Goal: Task Accomplishment & Management: Manage account settings

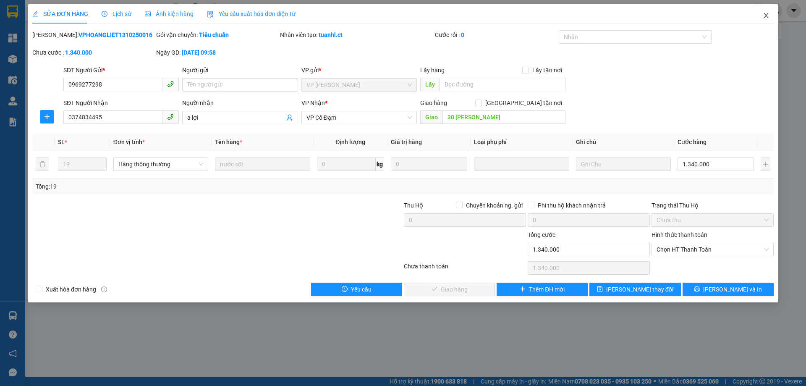
click at [765, 16] on icon "close" at bounding box center [766, 15] width 7 height 7
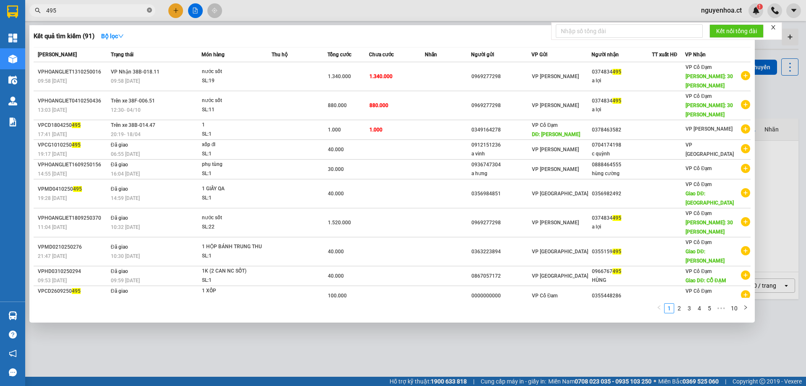
click at [150, 11] on icon "close-circle" at bounding box center [149, 10] width 5 height 5
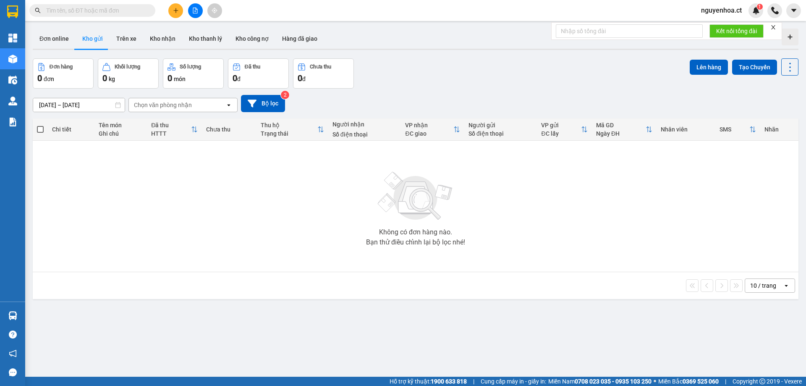
click at [84, 9] on input "text" at bounding box center [95, 10] width 99 height 9
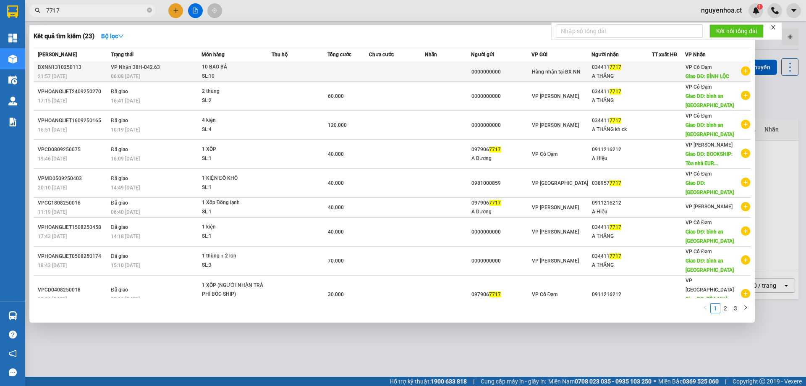
type input "7717"
click at [110, 73] on td "VP Nhận 38H-042.63 06:08 [DATE]" at bounding box center [155, 72] width 93 height 20
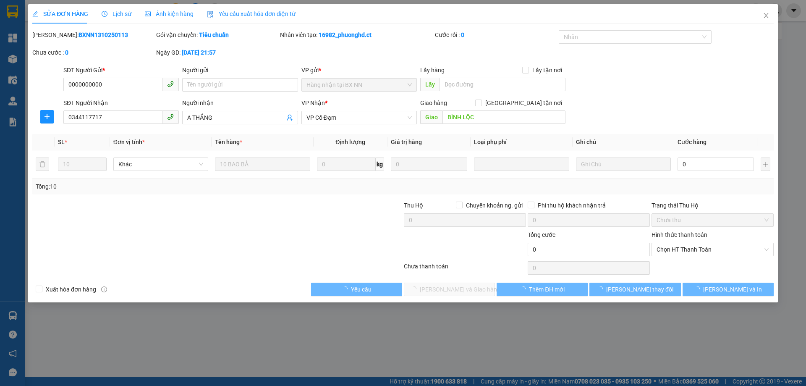
type input "0000000000"
type input "0344117717"
type input "A THẮNG"
type input "BÌNH LỘC"
type input "0"
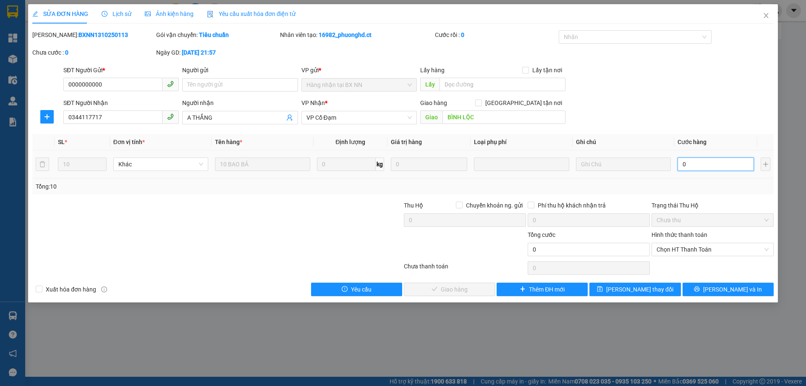
click at [695, 165] on input "0" at bounding box center [715, 163] width 76 height 13
type input "4"
type input "40"
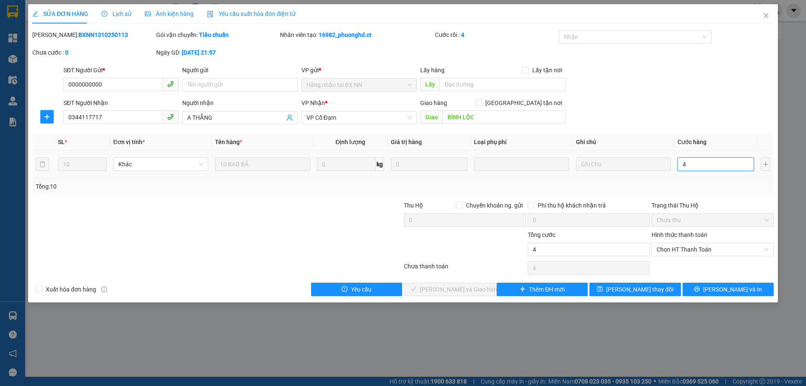
type input "40"
type input "400"
click at [677, 244] on span "Chọn HT Thanh Toán" at bounding box center [712, 249] width 112 height 13
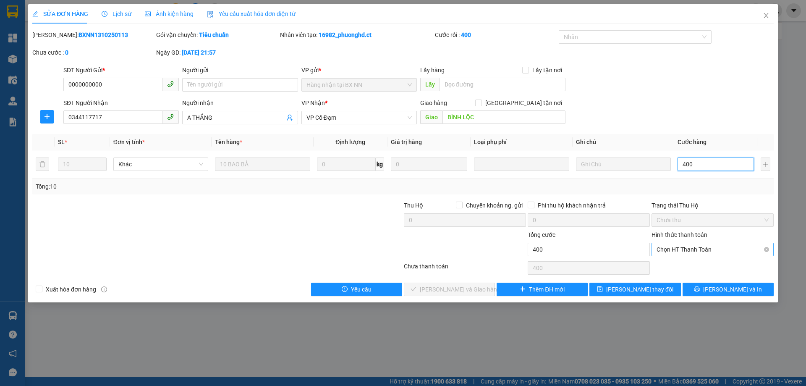
type input "400"
type input "400.000"
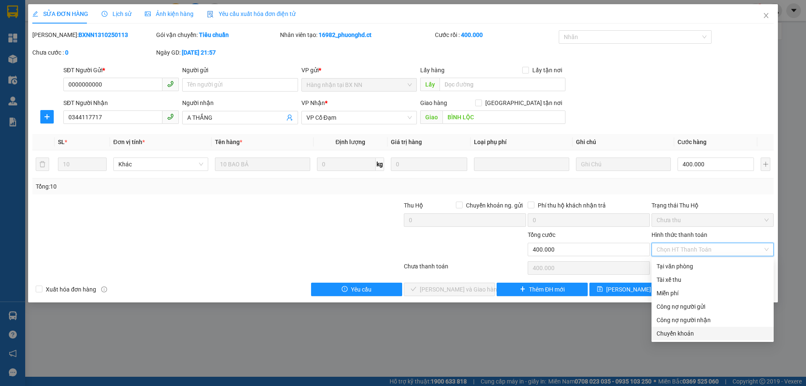
click at [687, 334] on div "Chuyển khoản" at bounding box center [712, 333] width 112 height 9
type input "0"
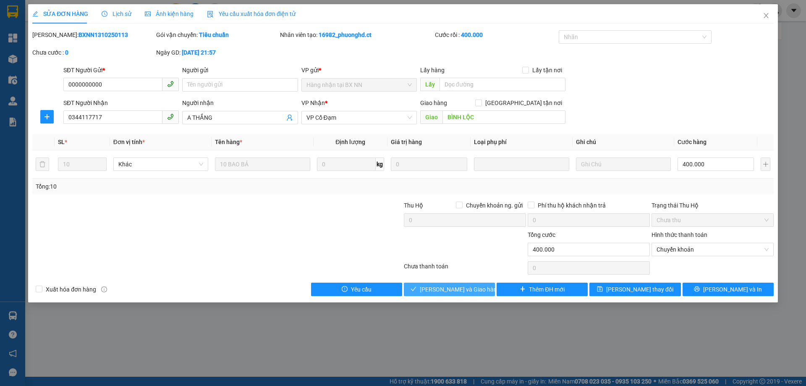
click at [472, 293] on span "[PERSON_NAME] và Giao hàng" at bounding box center [460, 289] width 81 height 9
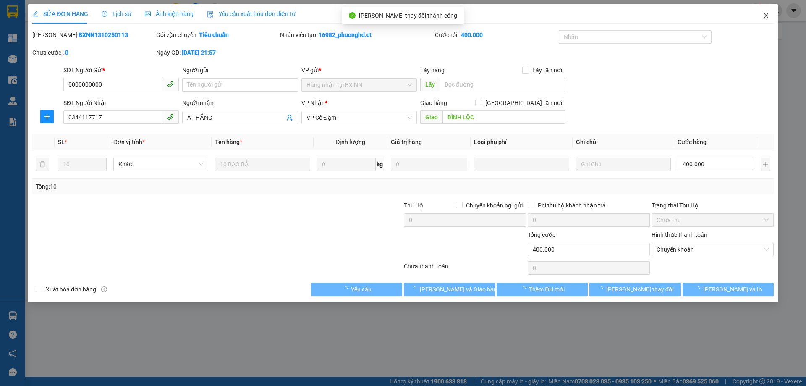
click at [763, 17] on icon "close" at bounding box center [766, 15] width 7 height 7
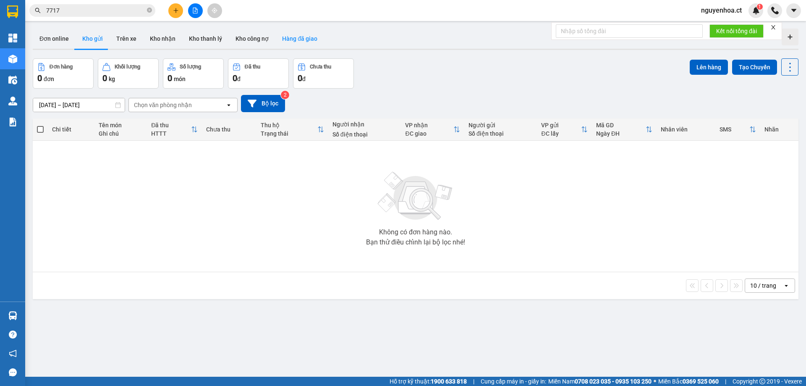
click at [295, 39] on button "Hàng đã giao" at bounding box center [299, 39] width 49 height 20
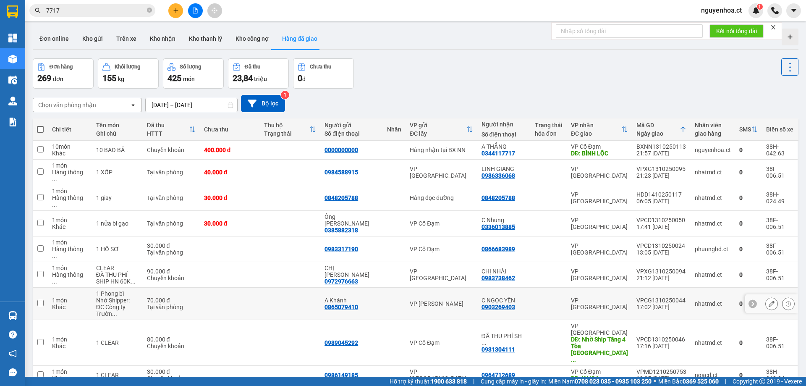
scroll to position [39, 0]
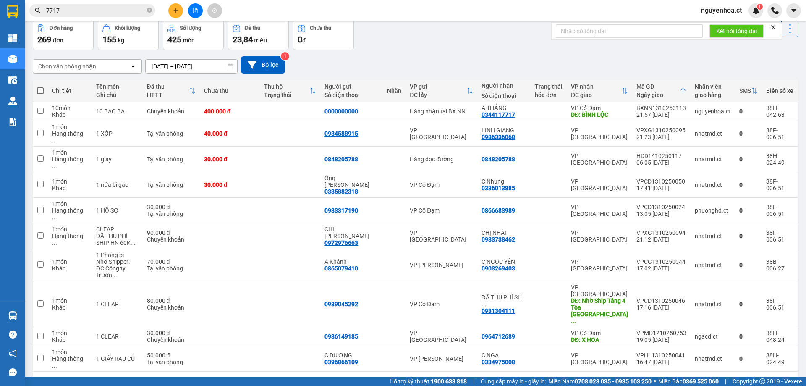
click at [752, 381] on div "10 / trang" at bounding box center [763, 385] width 26 height 8
click at [758, 305] on span "100 / trang" at bounding box center [760, 306] width 30 height 8
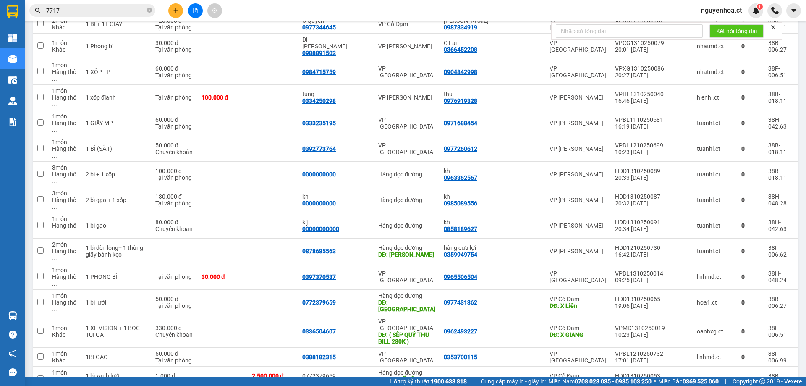
scroll to position [1256, 0]
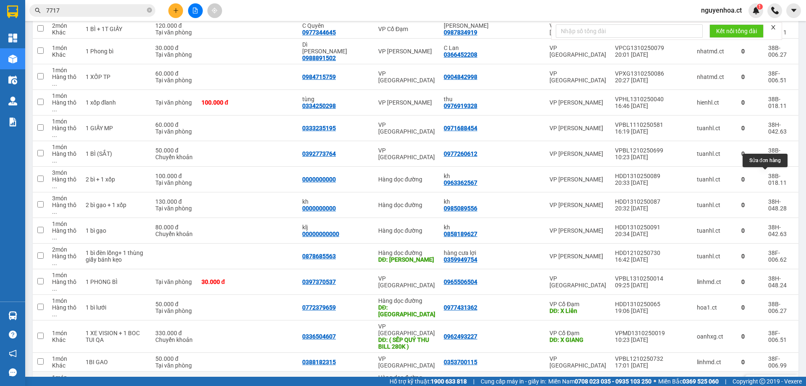
click at [768, 377] on button at bounding box center [772, 384] width 12 height 15
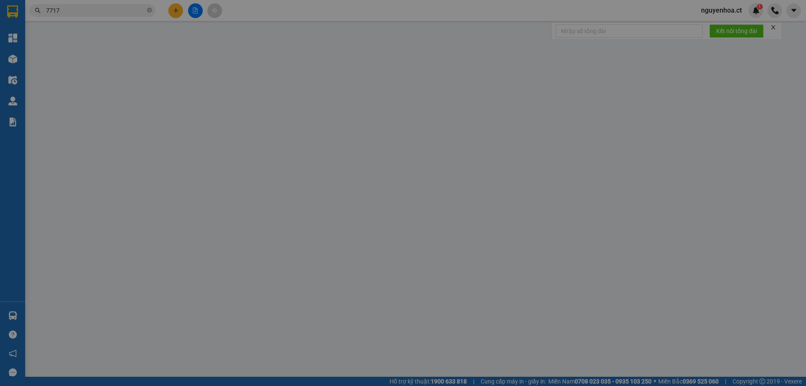
type input "0977431362"
type input "0772379659"
type input "KH ĐÃ LÊN VP LẤY LẠI 2500K"
type input "0977431362"
type input "X Liên"
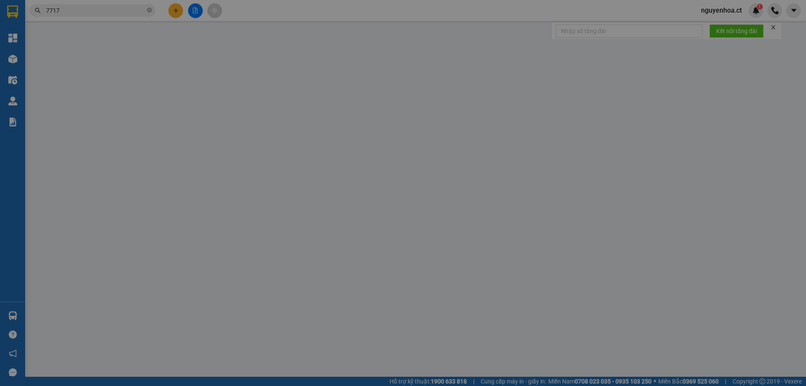
type input "2.500.000"
type input "0"
type input "1.000"
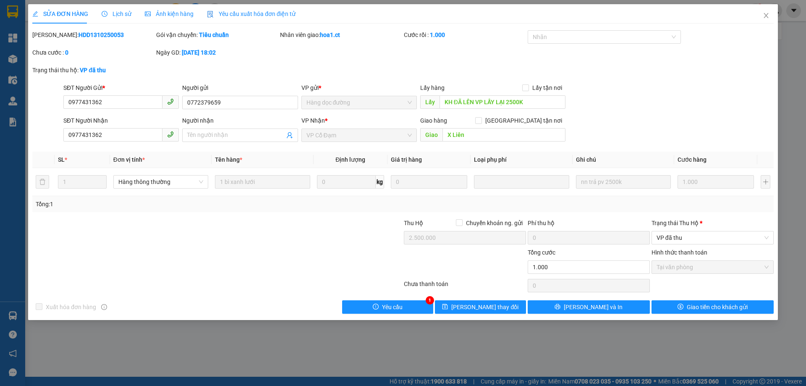
click at [115, 17] on span "Lịch sử" at bounding box center [117, 13] width 30 height 7
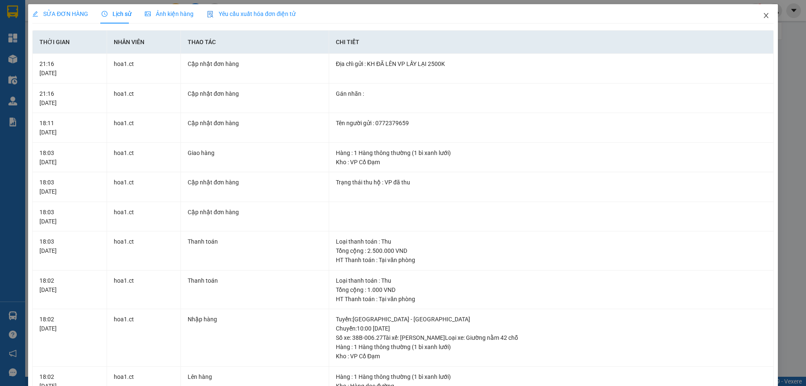
click at [763, 18] on icon "close" at bounding box center [766, 15] width 7 height 7
click at [760, 14] on div "1" at bounding box center [755, 10] width 15 height 15
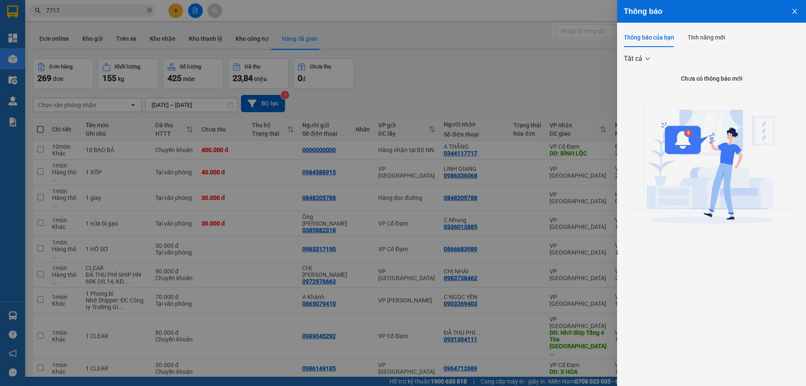
click at [792, 12] on icon "close" at bounding box center [794, 11] width 7 height 7
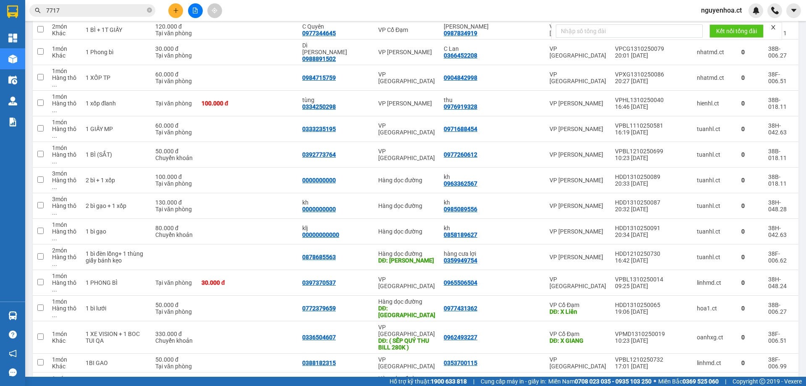
scroll to position [1259, 0]
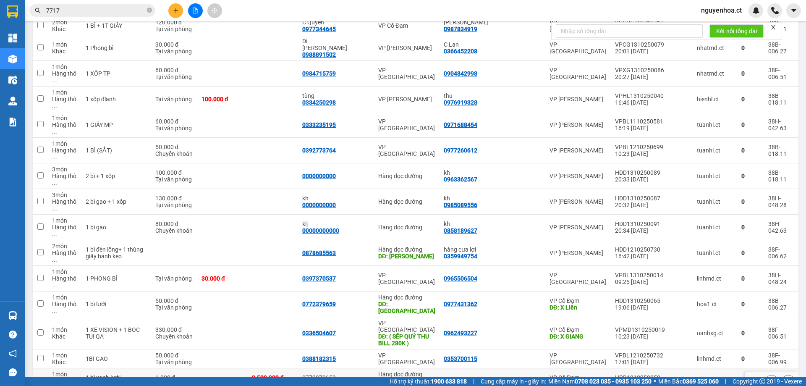
click at [40, 377] on input "checkbox" at bounding box center [40, 380] width 6 height 6
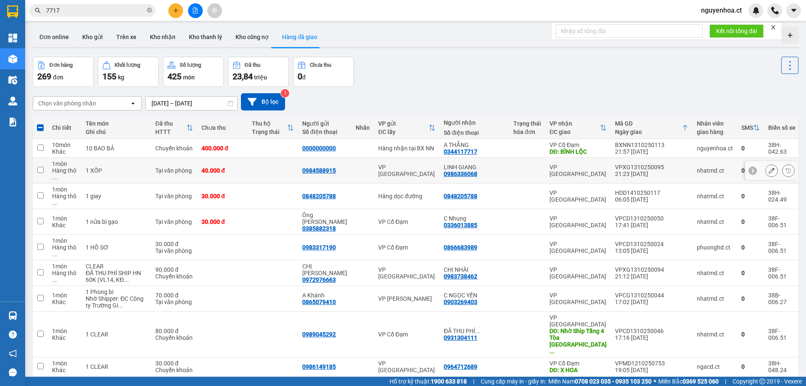
scroll to position [0, 0]
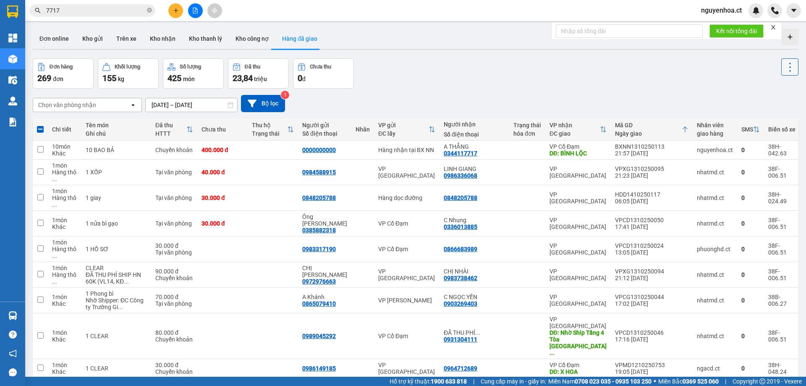
click at [784, 66] on icon at bounding box center [790, 67] width 12 height 12
click at [773, 104] on span "Xóa hoàn toàn" at bounding box center [774, 105] width 39 height 8
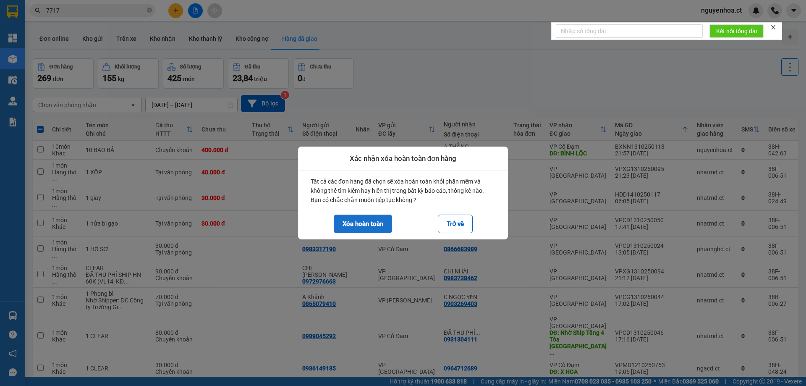
click at [376, 226] on button "Xóa hoàn toàn" at bounding box center [363, 223] width 58 height 18
checkbox input "false"
